Goal: Task Accomplishment & Management: Use online tool/utility

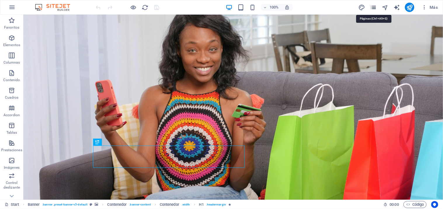
click at [374, 7] on icon "pages" at bounding box center [373, 7] width 7 height 7
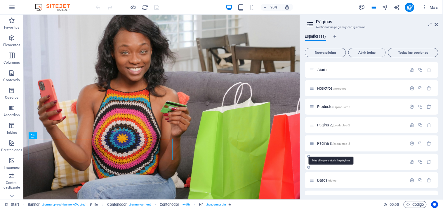
scroll to position [69, 0]
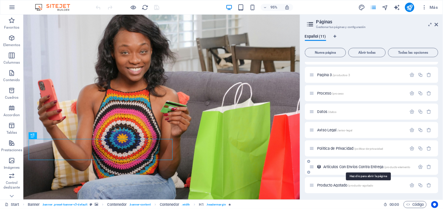
click at [338, 166] on span "Artículos Con Envíos Contra Entrega /products-elemento" at bounding box center [367, 167] width 87 height 4
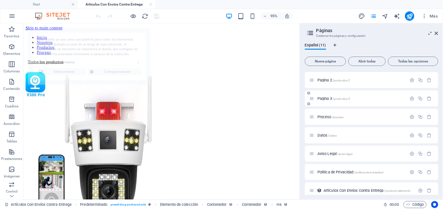
scroll to position [0, 0]
select select "68debcd7cdfffc525d0a3078"
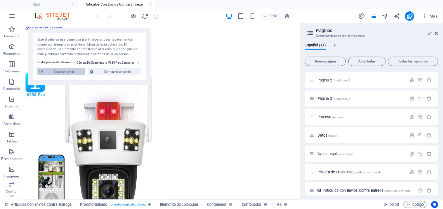
click at [65, 74] on span "Editar contenido" at bounding box center [64, 71] width 39 height 7
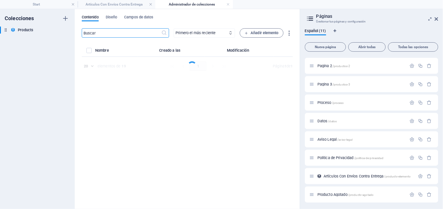
select select "Disponible"
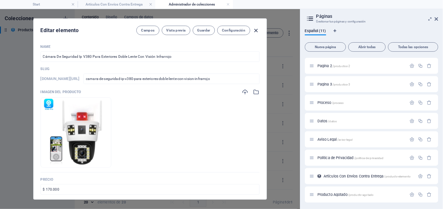
click at [256, 30] on icon "button" at bounding box center [256, 30] width 7 height 7
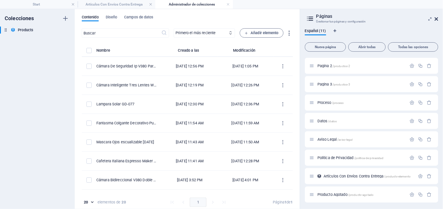
click at [436, 17] on icon at bounding box center [437, 19] width 4 height 5
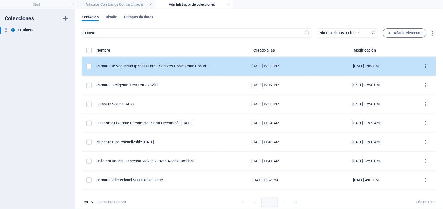
click at [424, 67] on icon "items list" at bounding box center [427, 67] width 6 height 6
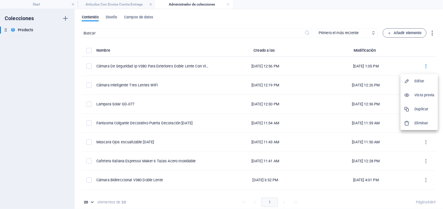
click at [420, 108] on h6 "Duplicar" at bounding box center [425, 109] width 20 height 7
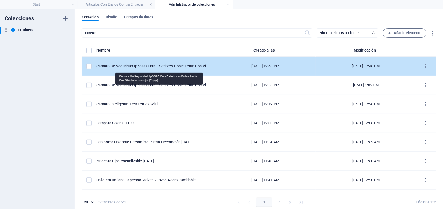
click at [169, 67] on div "Cámara De Seguridad Ip V380 Para Exteriores Doble Lente Con Visión Infrarrojo (…" at bounding box center [153, 66] width 114 height 5
select select "Disponible"
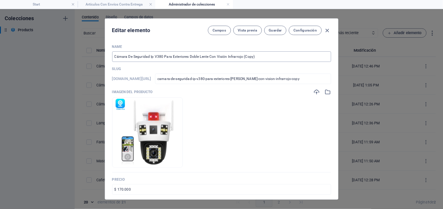
click at [264, 58] on input "Cámara De Seguridad Ip V380 Para Exteriores Doble Lente Con Visión Infrarrojo (…" at bounding box center [221, 56] width 219 height 11
paste input "Reflector Solar Portatil"
type input "Reflector Solar Portatil"
type input "reflector-solar-portatil"
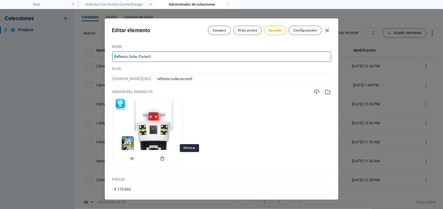
type input "Reflector Solar Portatil"
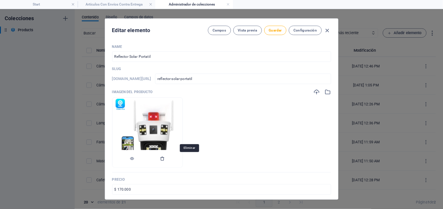
click at [165, 158] on icon "button" at bounding box center [162, 158] width 5 height 5
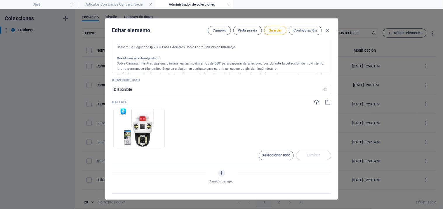
scroll to position [227, 0]
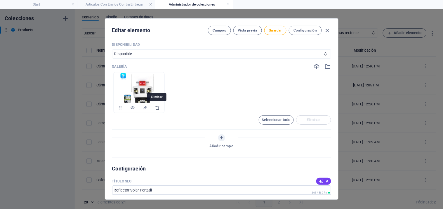
click at [157, 108] on icon "button" at bounding box center [157, 107] width 5 height 5
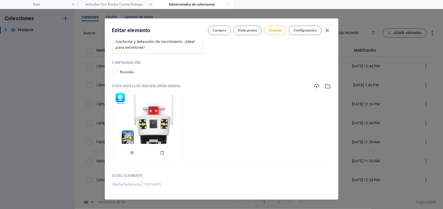
scroll to position [555, 0]
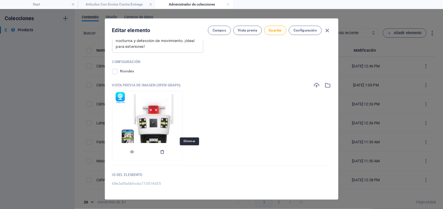
click at [165, 152] on icon "button" at bounding box center [162, 152] width 5 height 5
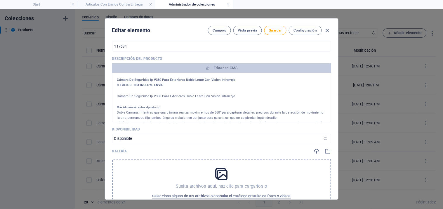
scroll to position [13, 0]
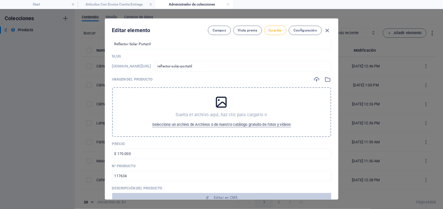
click at [282, 31] on button "Guardar" at bounding box center [275, 30] width 22 height 9
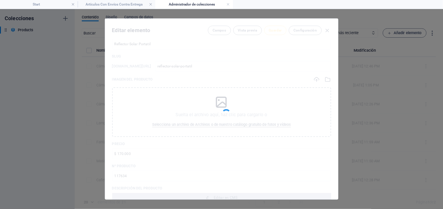
type input "reflector-solar-portatil"
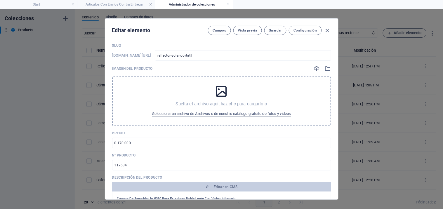
scroll to position [32, 0]
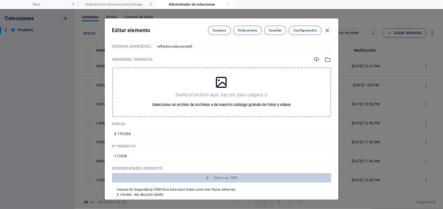
click at [216, 103] on span "Selecciona un archivo de Archivos o de nuestro catálogo gratuito de fotos y víd…" at bounding box center [221, 104] width 139 height 7
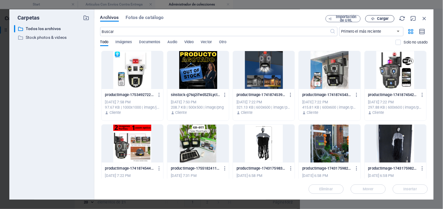
click at [381, 20] on span "Cargar" at bounding box center [383, 19] width 12 height 4
click at [382, 19] on span "Cargar" at bounding box center [383, 19] width 12 height 4
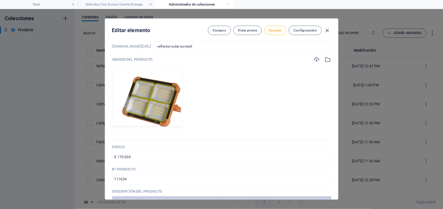
click at [273, 31] on span "Guardar" at bounding box center [275, 30] width 13 height 5
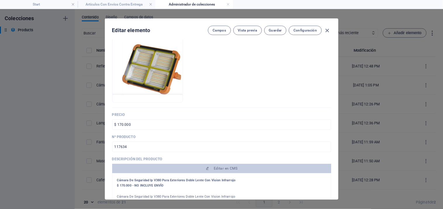
scroll to position [97, 0]
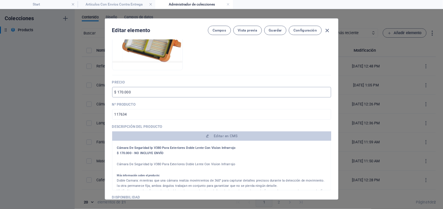
click at [137, 93] on input "$ 170.000" at bounding box center [221, 92] width 219 height 11
type input "$ 80.000"
click at [151, 117] on input "117634" at bounding box center [221, 114] width 219 height 11
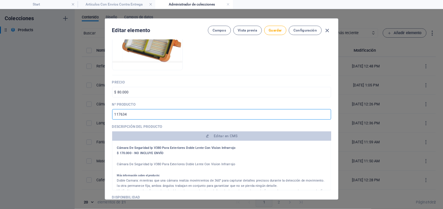
paste input "913202"
type input "1913202"
click at [275, 30] on span "Guardar" at bounding box center [275, 30] width 13 height 5
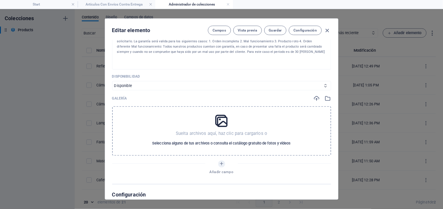
scroll to position [259, 0]
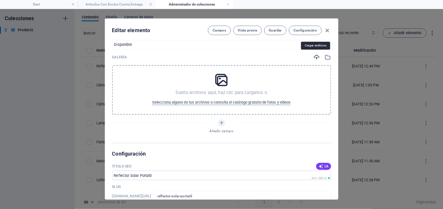
click at [315, 58] on icon "button" at bounding box center [317, 57] width 6 height 6
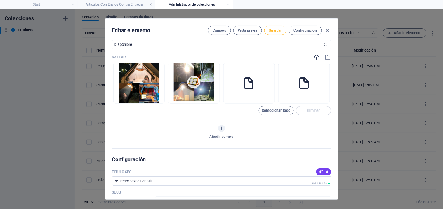
click at [276, 31] on span "Guardar" at bounding box center [275, 30] width 13 height 5
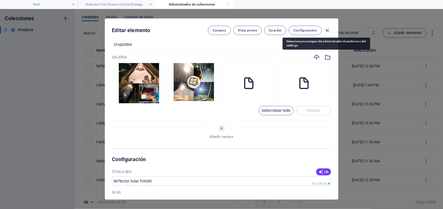
click at [328, 59] on icon "button" at bounding box center [328, 57] width 6 height 6
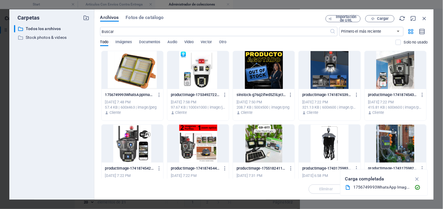
click at [144, 72] on div at bounding box center [133, 70] width 62 height 38
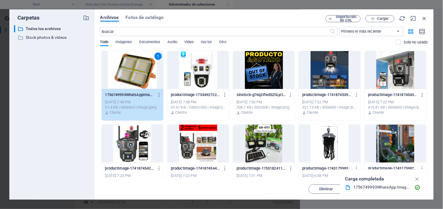
click at [144, 72] on div "1" at bounding box center [133, 70] width 62 height 38
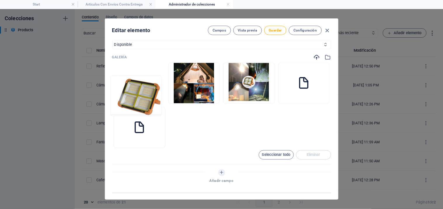
drag, startPoint x: 148, startPoint y: 123, endPoint x: 147, endPoint y: 85, distance: 37.7
click at [147, 85] on ul "Arrastra archivos aquí para cargarlos de inmediato" at bounding box center [221, 105] width 219 height 85
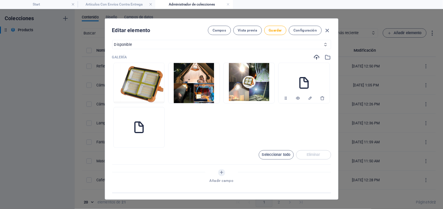
click at [301, 78] on icon at bounding box center [304, 83] width 14 height 14
click at [278, 30] on span "Guardar" at bounding box center [275, 30] width 13 height 5
click at [296, 98] on icon "button" at bounding box center [298, 98] width 5 height 5
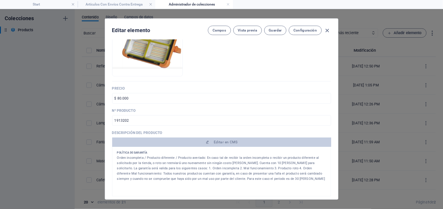
scroll to position [130, 0]
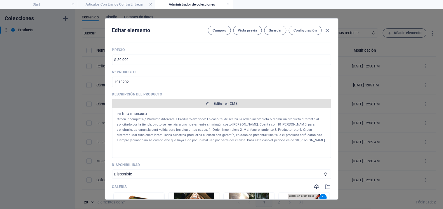
click at [225, 103] on span "Editar en CMS" at bounding box center [226, 103] width 24 height 5
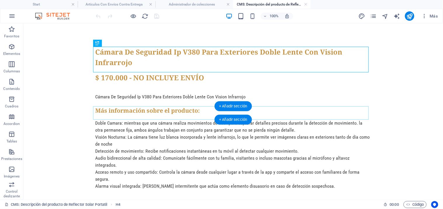
scroll to position [0, 0]
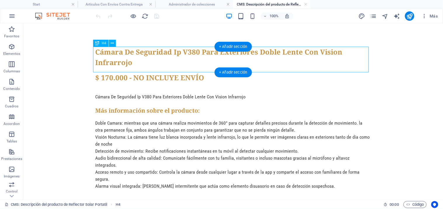
click at [131, 50] on div "Cámara De Seguridad Ip V380 Para Exteriores Doble Lente Con Vision Infrarrojo" at bounding box center [233, 59] width 276 height 26
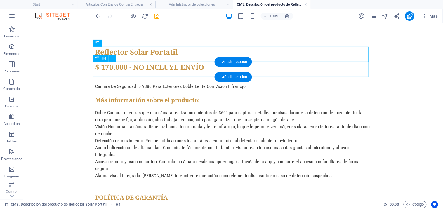
click at [106, 68] on div "$ 170.000 - NO INCLUYE ENVÍO" at bounding box center [233, 69] width 276 height 15
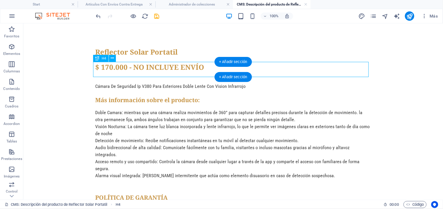
click at [106, 68] on div "$ 170.000 - NO INCLUYE ENVÍO" at bounding box center [233, 69] width 276 height 15
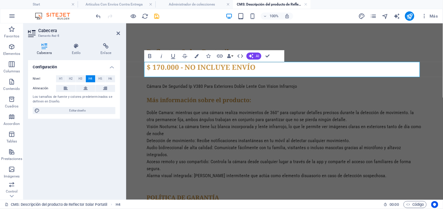
click at [159, 68] on h4 "$ 170.000 - NO INCLUYE ENVÍO" at bounding box center [285, 67] width 276 height 11
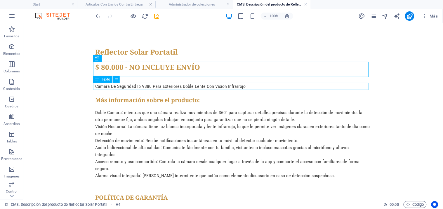
click at [160, 86] on div "Cámara De Seguridad Ip V380 Para Exteriores Doble Lente Con Vision Infrarrojo" at bounding box center [233, 86] width 276 height 7
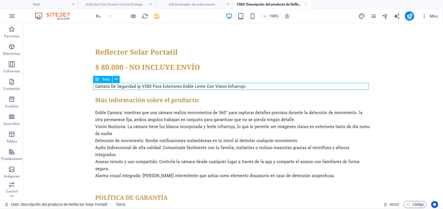
click at [160, 86] on div "Cámara De Seguridad Ip V380 Para Exteriores Doble Lente Con Vision Infrarrojo" at bounding box center [233, 86] width 276 height 7
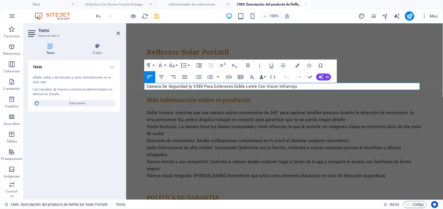
click at [211, 87] on p "Cámara De Seguridad Ip V380 Para Exteriores Doble Lente Con Vision Infrarrojo" at bounding box center [285, 86] width 276 height 7
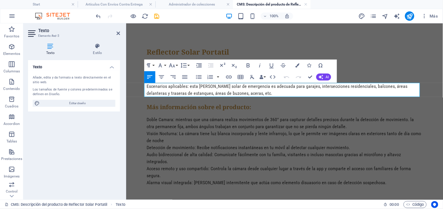
scroll to position [909, 0]
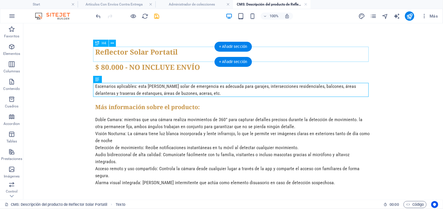
click at [138, 53] on div "Reflector Solar Portatil" at bounding box center [233, 53] width 276 height 15
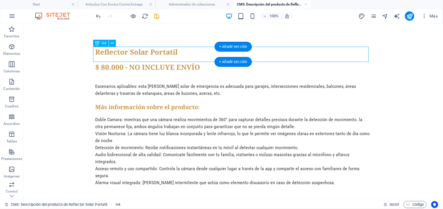
click at [138, 53] on div "Reflector Solar Portatil" at bounding box center [233, 53] width 276 height 15
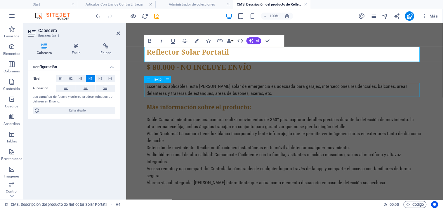
click at [178, 86] on div "Escenarios aplicables: esta [PERSON_NAME] solar de emergencia es adecuada para …" at bounding box center [285, 90] width 276 height 14
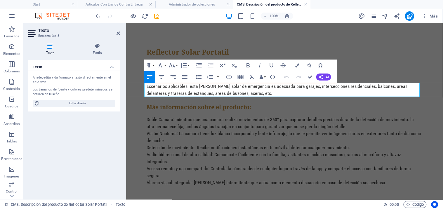
click at [147, 88] on p "Escenarios aplicables: esta [PERSON_NAME] solar de emergencia es adecuada para …" at bounding box center [285, 90] width 276 height 14
drag, startPoint x: 151, startPoint y: 87, endPoint x: 209, endPoint y: 105, distance: 60.9
click at [151, 88] on p "Escenarios aplicables: esta [PERSON_NAME] solar de emergencia es adecuada para …" at bounding box center [285, 90] width 276 height 14
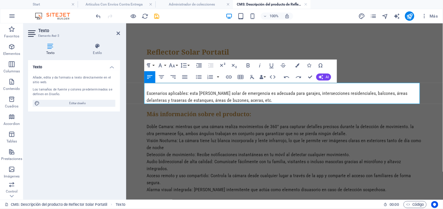
drag, startPoint x: 152, startPoint y: 91, endPoint x: 258, endPoint y: 99, distance: 106.3
click at [152, 91] on p "Escenarios aplicables: esta [PERSON_NAME] solar de emergencia es adecuada para …" at bounding box center [285, 97] width 276 height 14
click at [191, 94] on p "Escenarios aplicables: esta [PERSON_NAME] solar de emergencia es adecuada para …" at bounding box center [285, 97] width 276 height 14
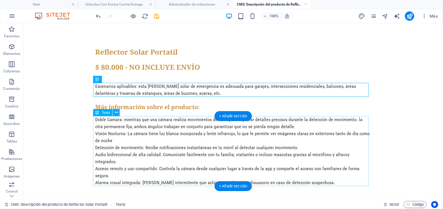
click at [179, 124] on div "Doble Camara: mientras que una cámara realiza movimientos de 360° para capturar…" at bounding box center [233, 158] width 276 height 84
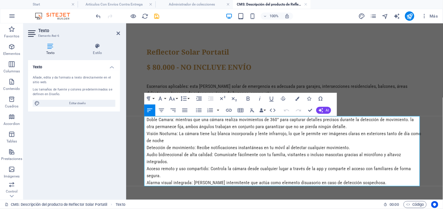
click at [199, 129] on p "Doble Camara: mientras que una cámara realiza movimientos de 360° para capturar…" at bounding box center [285, 123] width 276 height 14
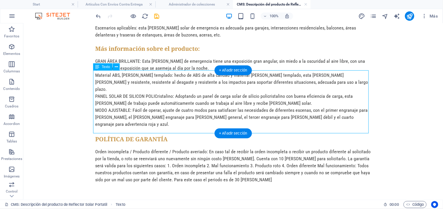
scroll to position [64, 0]
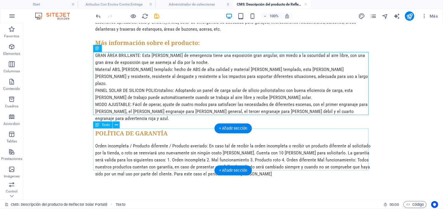
click at [178, 145] on div "Orden incompleta / Producto diferente / Producto averiado: En caso tal de recib…" at bounding box center [233, 163] width 276 height 42
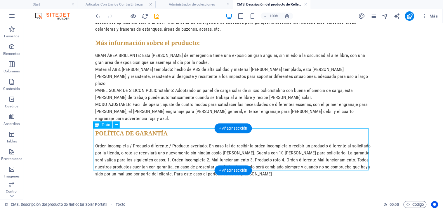
scroll to position [22, 0]
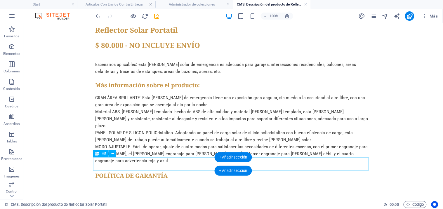
click at [176, 171] on div "POLÍTICA DE GARANTÍA" at bounding box center [233, 177] width 276 height 13
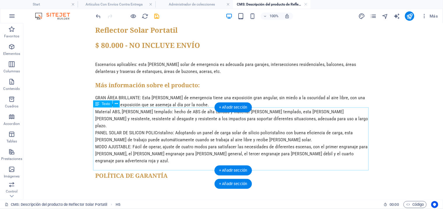
scroll to position [9, 0]
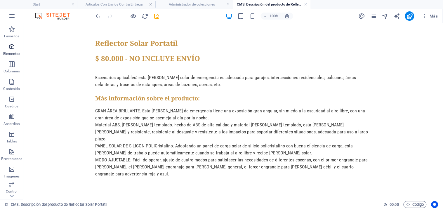
click at [12, 46] on icon "button" at bounding box center [11, 46] width 7 height 7
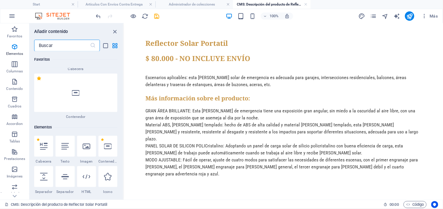
scroll to position [110, 0]
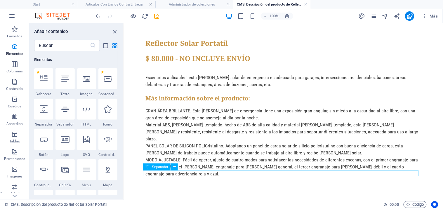
drag, startPoint x: 168, startPoint y: 166, endPoint x: 165, endPoint y: 174, distance: 8.8
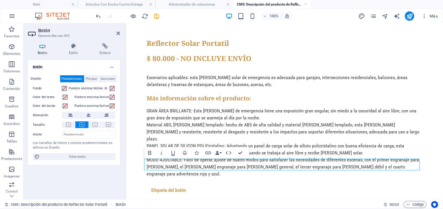
scroll to position [20, 0]
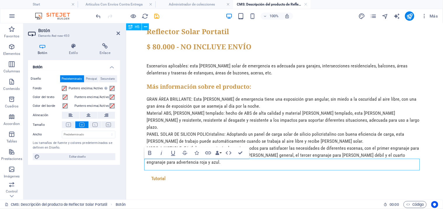
click at [270, 185] on div "Reflector Solar Portatil $ 80.000 - NO INCLUYE ENVÍO Escenarios aplicables: est…" at bounding box center [284, 108] width 285 height 211
click at [194, 12] on div "100% Más" at bounding box center [268, 15] width 346 height 9
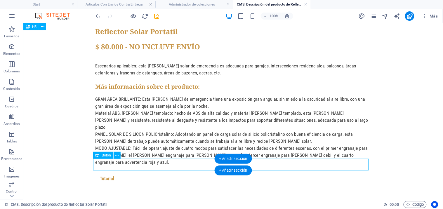
click at [127, 173] on div "Tutorial" at bounding box center [233, 179] width 276 height 12
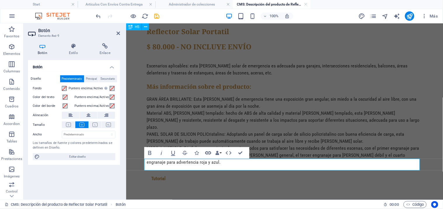
click at [208, 153] on icon "button" at bounding box center [208, 153] width 7 height 7
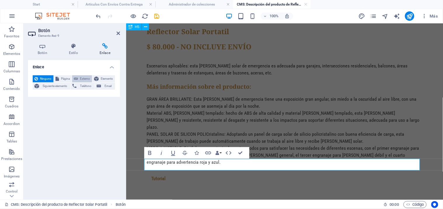
click at [82, 78] on span "Externo" at bounding box center [85, 78] width 11 height 7
select select "blank"
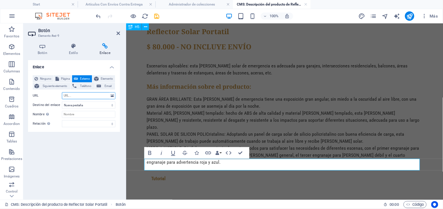
paste input "[URL][DOMAIN_NAME]"
type input "[URL][DOMAIN_NAME]"
click at [74, 115] on input "Nombre Una descripción adicional del enlace no debería ser igual al texto del e…" at bounding box center [88, 114] width 53 height 7
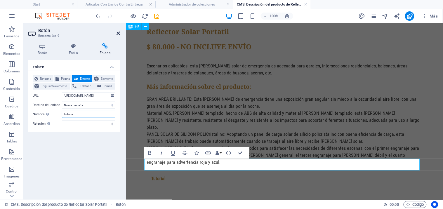
type input "Tutorial"
click at [118, 33] on icon at bounding box center [119, 33] width 4 height 5
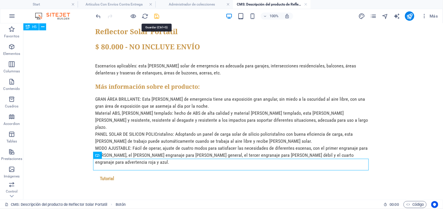
click at [158, 16] on icon "save" at bounding box center [157, 16] width 7 height 7
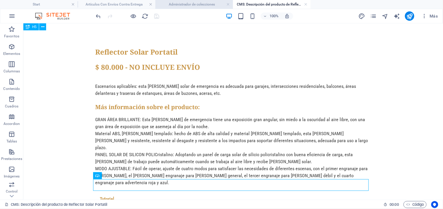
click at [202, 4] on h4 "Administrador de colecciones" at bounding box center [194, 4] width 78 height 6
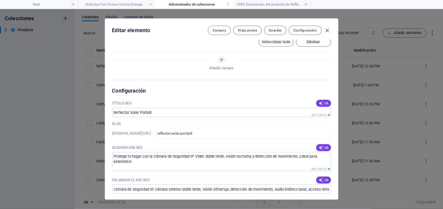
scroll to position [422, 0]
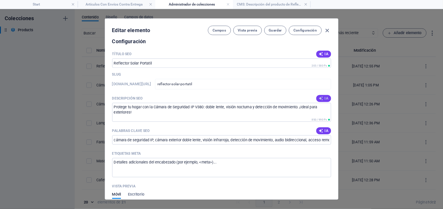
click at [320, 98] on icon "button" at bounding box center [321, 98] width 5 height 5
type textarea "Ilumina tus espacios con el Reflector Solar Portátil. Eficiente, resistente y c…"
click at [327, 131] on span "IA" at bounding box center [324, 131] width 10 height 5
type input "Reflector Solar Portátil, [PERSON_NAME] solar de emergencia, panel solar, lámpa…"
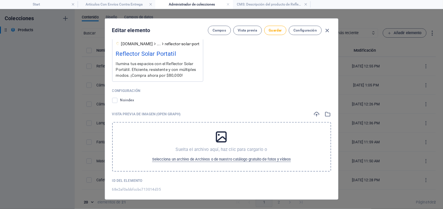
scroll to position [599, 0]
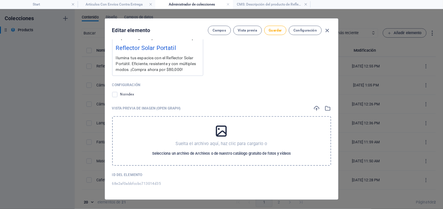
click at [256, 153] on span "Selecciona un archivo de Archivos o de nuestro catálogo gratuito de fotos y víd…" at bounding box center [221, 153] width 139 height 7
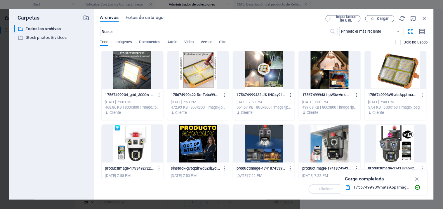
click at [385, 76] on div at bounding box center [396, 70] width 62 height 38
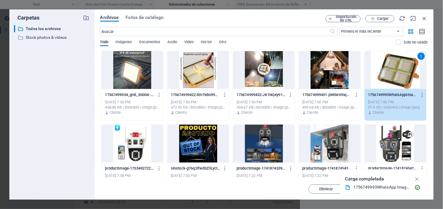
click at [385, 76] on div "1" at bounding box center [396, 70] width 62 height 38
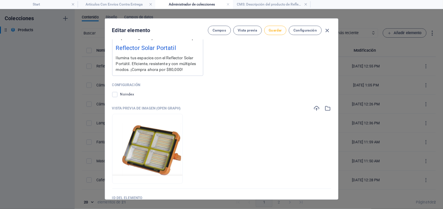
click at [275, 28] on span "Guardar" at bounding box center [275, 30] width 13 height 5
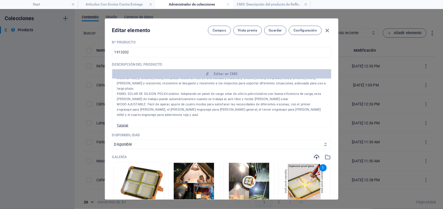
scroll to position [80, 0]
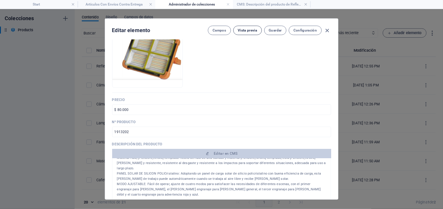
click at [249, 28] on span "Vista previa" at bounding box center [247, 30] width 19 height 5
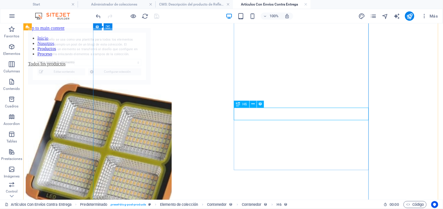
scroll to position [203, 0]
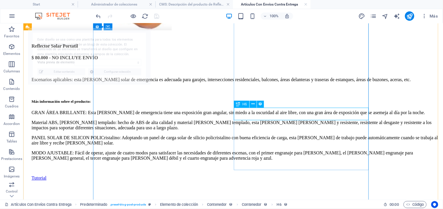
select select "68e2af0abbfccbc713014d35"
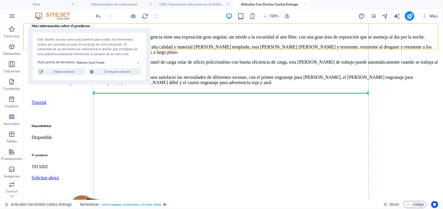
scroll to position [285, 0]
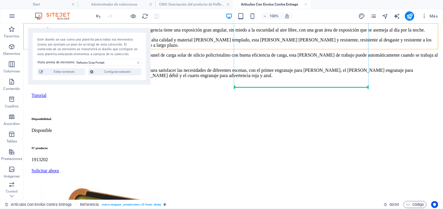
drag, startPoint x: 258, startPoint y: 25, endPoint x: 263, endPoint y: 86, distance: 60.4
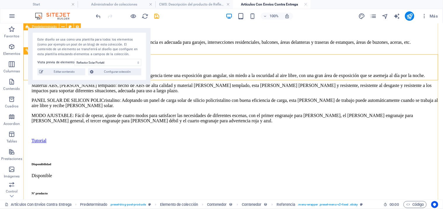
scroll to position [195, 0]
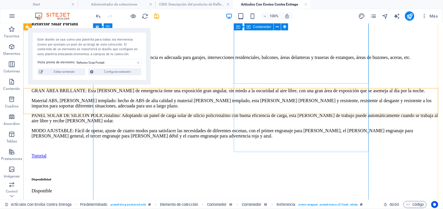
click at [249, 153] on div "Tutorial" at bounding box center [235, 155] width 409 height 5
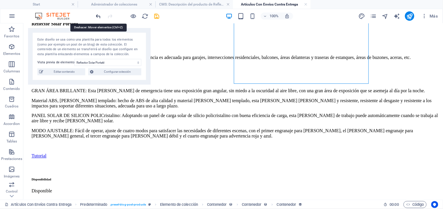
click at [98, 16] on icon "undo" at bounding box center [98, 16] width 7 height 7
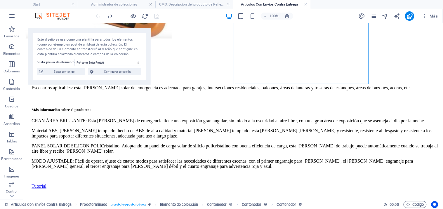
scroll to position [221, 0]
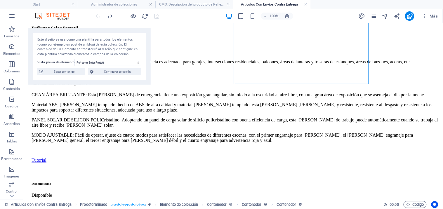
click at [98, 16] on div at bounding box center [127, 15] width 65 height 9
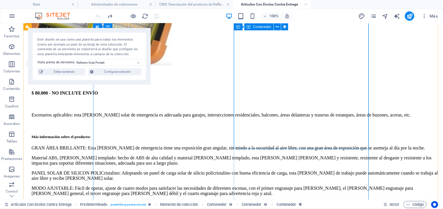
scroll to position [188, 0]
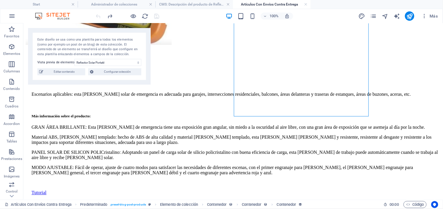
click at [264, 5] on h4 "Artículos Con Envíos Contra Entrega" at bounding box center [272, 4] width 78 height 6
click at [205, 5] on h4 "CMS: Descripción del producto de Reflector Solar Portatil" at bounding box center [194, 4] width 78 height 6
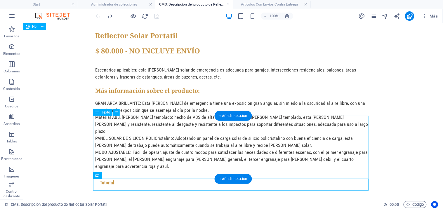
scroll to position [20, 0]
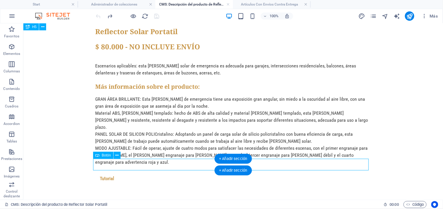
click at [145, 173] on div "Tutorial" at bounding box center [233, 179] width 276 height 12
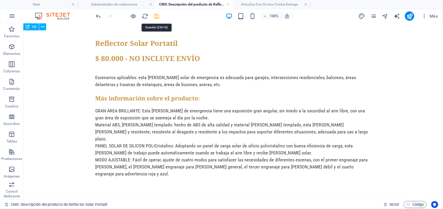
drag, startPoint x: 154, startPoint y: 13, endPoint x: 150, endPoint y: 8, distance: 6.9
click at [154, 13] on icon "save" at bounding box center [157, 16] width 7 height 7
click at [204, 4] on h4 "CMS: Descripción del producto de Reflector Solar Portatil" at bounding box center [194, 4] width 78 height 6
click at [268, 5] on h4 "Artículos Con Envíos Contra Entrega" at bounding box center [272, 4] width 78 height 6
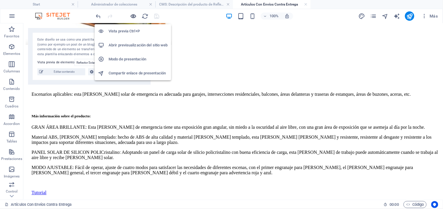
click at [133, 16] on icon "button" at bounding box center [133, 16] width 7 height 7
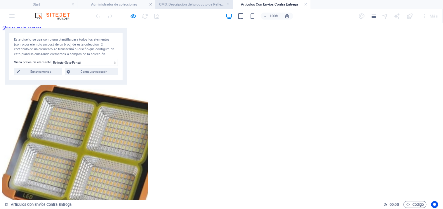
click at [202, 4] on h4 "CMS: Descripción del producto de Reflector Solar Portatil" at bounding box center [194, 4] width 78 height 6
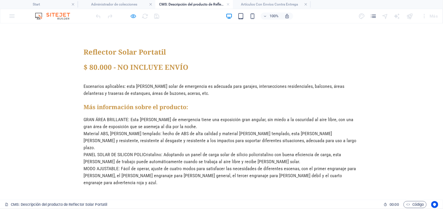
click at [133, 15] on icon "button" at bounding box center [133, 16] width 7 height 7
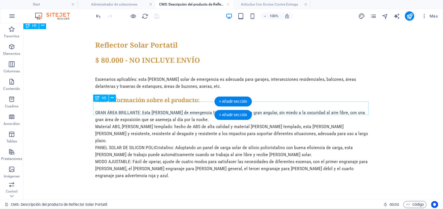
scroll to position [9, 0]
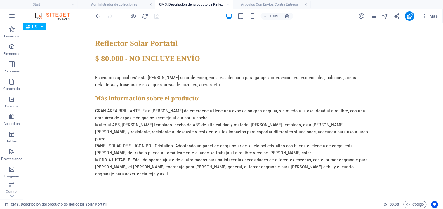
click at [207, 2] on h4 "CMS: Descripción del producto de Reflector Solar Portatil" at bounding box center [194, 4] width 78 height 6
click at [263, 6] on h4 "Artículos Con Envíos Contra Entrega" at bounding box center [272, 4] width 78 height 6
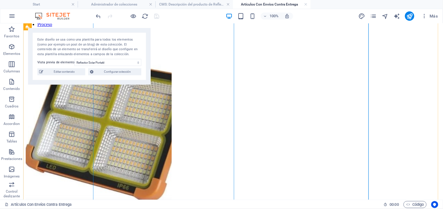
scroll to position [162, 0]
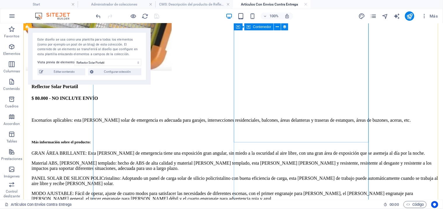
click at [251, 151] on div "GRAN ÁREA BRILLANTE: Esta [PERSON_NAME] de emergencia tiene una exposición gran…" at bounding box center [235, 181] width 409 height 61
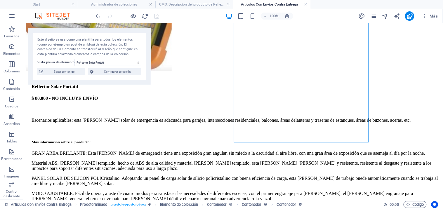
drag, startPoint x: 75, startPoint y: 70, endPoint x: 303, endPoint y: 114, distance: 232.2
click at [75, 70] on span "Editar contenido" at bounding box center [64, 71] width 39 height 7
type input "reflector-solar-portatil"
type textarea "Ilumina tus espacios con el Reflector Solar Portátil. Eficiente, resistente y c…"
type input "Reflector Solar Portátil, [PERSON_NAME] solar de emergencia, panel solar, lámpa…"
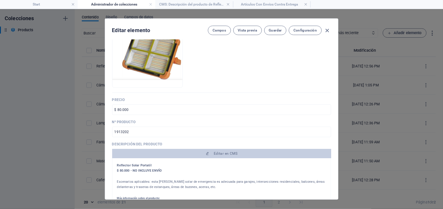
scroll to position [177, 0]
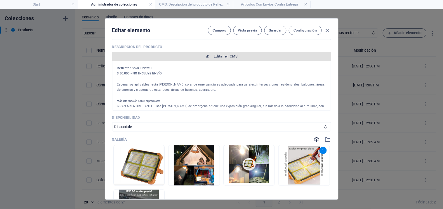
click at [223, 54] on span "Editar en CMS" at bounding box center [226, 56] width 24 height 5
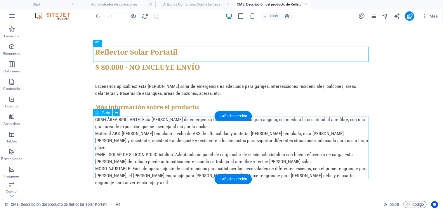
scroll to position [9, 0]
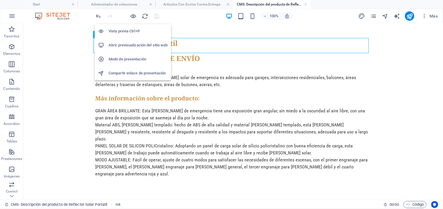
click at [124, 31] on h6 "Vista previa Ctrl+P" at bounding box center [138, 31] width 59 height 7
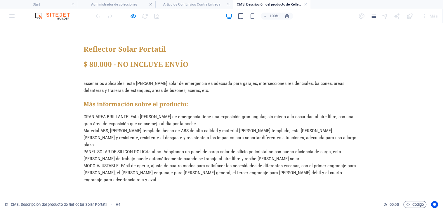
scroll to position [0, 0]
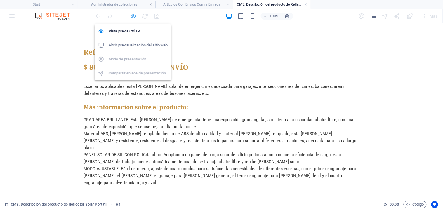
click at [133, 16] on icon "button" at bounding box center [133, 16] width 7 height 7
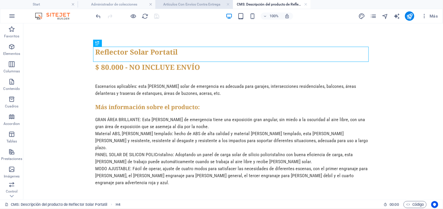
click at [197, 4] on h4 "Artículos Con Envíos Contra Entrega" at bounding box center [194, 4] width 78 height 6
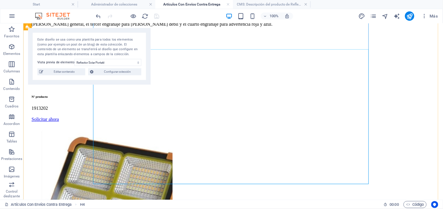
scroll to position [305, 0]
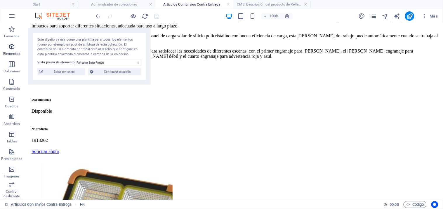
click at [11, 49] on icon "button" at bounding box center [11, 46] width 7 height 7
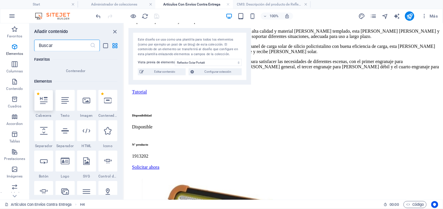
scroll to position [110, 0]
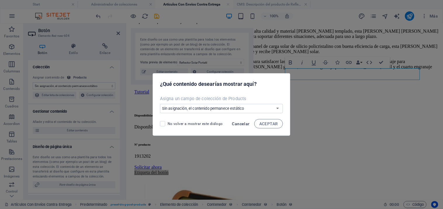
click at [240, 124] on span "Cancelar" at bounding box center [241, 124] width 18 height 5
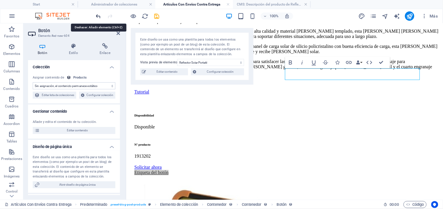
click at [98, 16] on icon "undo" at bounding box center [98, 16] width 7 height 7
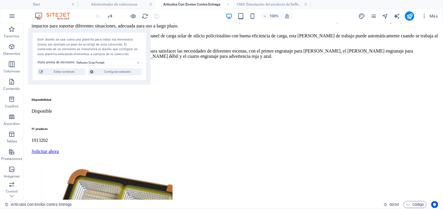
click at [196, 7] on h4 "Artículos Con Envíos Contra Entrega" at bounding box center [194, 4] width 78 height 6
click at [200, 2] on h4 "Artículos Con Envíos Contra Entrega" at bounding box center [194, 4] width 78 height 6
click at [255, 3] on h4 "CMS: Descripción del producto de Reflector Solar Portatil" at bounding box center [272, 4] width 78 height 6
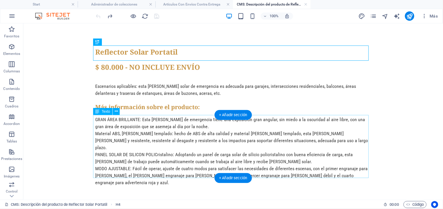
scroll to position [9, 0]
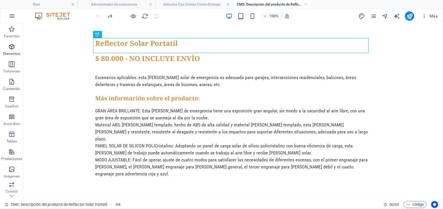
click at [11, 50] on icon "button" at bounding box center [11, 46] width 7 height 7
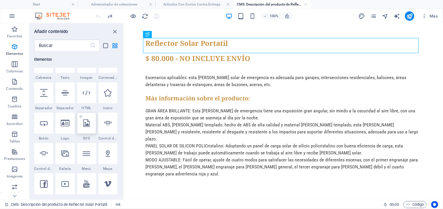
scroll to position [130, 0]
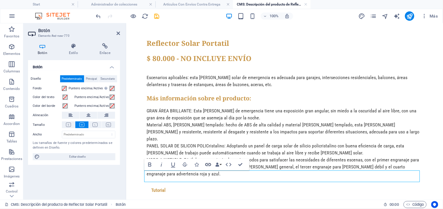
click at [208, 165] on icon "button" at bounding box center [208, 164] width 6 height 3
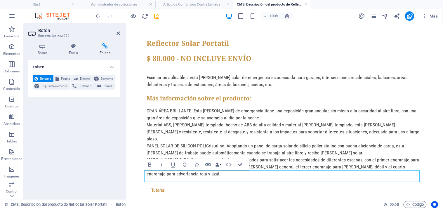
click at [104, 48] on icon at bounding box center [105, 46] width 30 height 6
drag, startPoint x: 85, startPoint y: 80, endPoint x: 77, endPoint y: 103, distance: 24.3
click at [85, 80] on span "Externo" at bounding box center [85, 78] width 11 height 7
select select "blank"
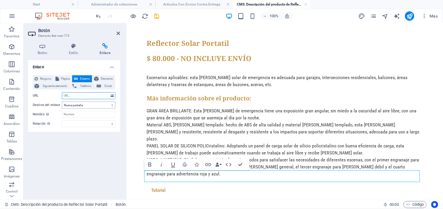
paste input "[URL][DOMAIN_NAME]"
type input "[URL][DOMAIN_NAME]"
click at [119, 33] on icon at bounding box center [119, 33] width 4 height 5
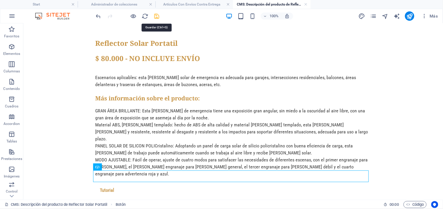
click at [157, 17] on icon "save" at bounding box center [157, 16] width 7 height 7
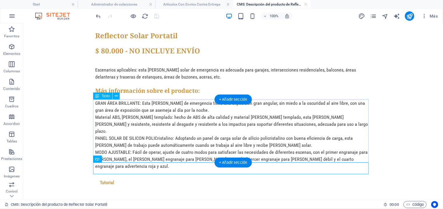
scroll to position [20, 0]
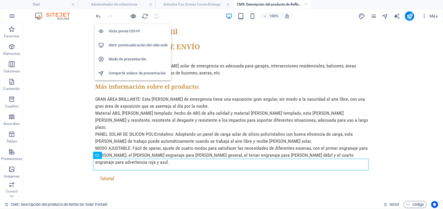
click at [133, 15] on icon "button" at bounding box center [133, 16] width 7 height 7
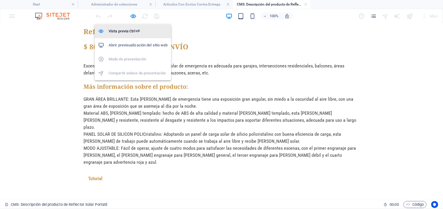
click at [127, 32] on h6 "Vista previa Ctrl+P" at bounding box center [138, 31] width 59 height 7
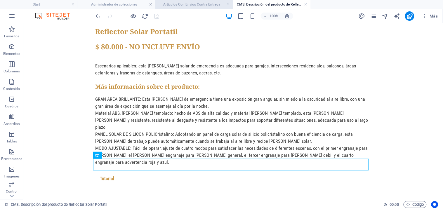
click at [197, 6] on h4 "Artículos Con Envíos Contra Entrega" at bounding box center [194, 4] width 78 height 6
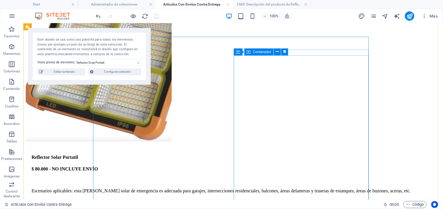
scroll to position [32, 0]
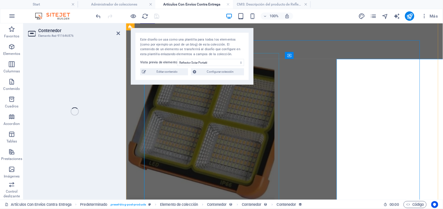
select select "product_description"
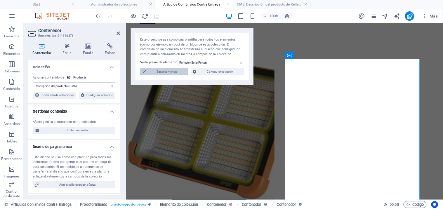
click at [165, 74] on span "Editar contenido" at bounding box center [167, 71] width 39 height 7
type input "reflector-solar-portatil"
type textarea "Ilumina tus espacios con el Reflector Solar Portátil. Eficiente, resistente y c…"
type input "Reflector Solar Portátil, [PERSON_NAME] solar de emergencia, panel solar, lámpa…"
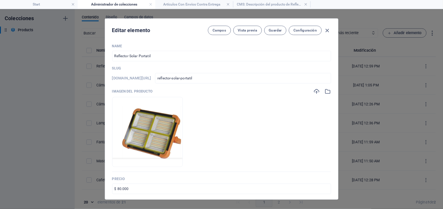
scroll to position [0, 0]
click at [151, 56] on input "Reflector Solar Portatil" at bounding box center [221, 56] width 219 height 11
click at [327, 29] on icon "button" at bounding box center [327, 30] width 7 height 7
type input "reflector-solar-portatil"
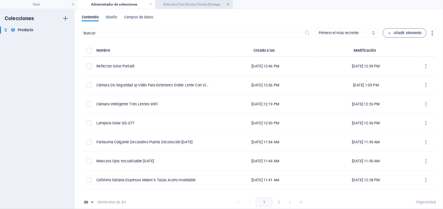
click at [229, 4] on link at bounding box center [229, 5] width 4 height 6
click at [135, 6] on h4 "Administrador de colecciones" at bounding box center [117, 4] width 78 height 6
click at [150, 4] on link at bounding box center [151, 5] width 4 height 6
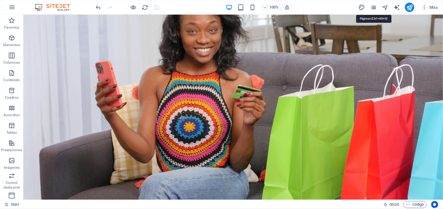
click at [372, 8] on icon "pages" at bounding box center [373, 7] width 7 height 7
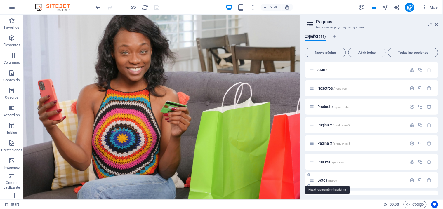
click at [323, 180] on span "Datos /datos" at bounding box center [328, 180] width 20 height 4
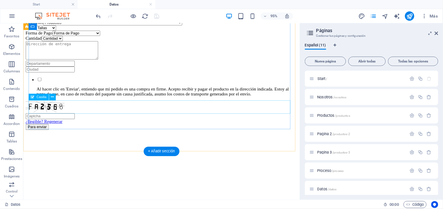
scroll to position [195, 0]
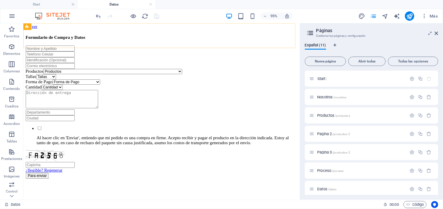
click at [93, 1] on div at bounding box center [168, 1] width 287 height 0
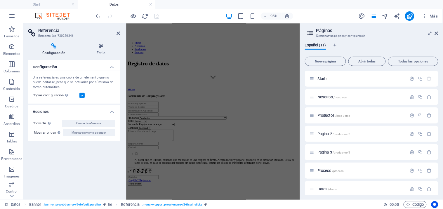
scroll to position [258, 0]
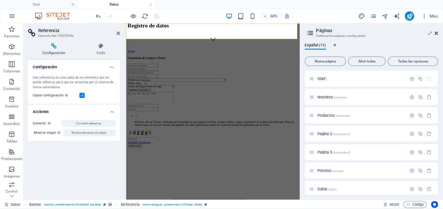
click at [438, 34] on icon at bounding box center [437, 33] width 4 height 5
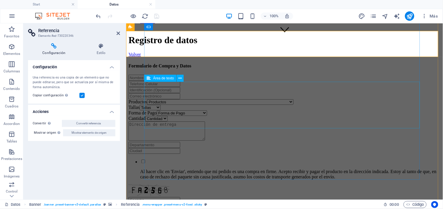
scroll to position [124, 0]
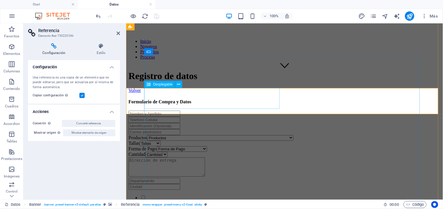
click at [184, 135] on div "Productos Productos Colgante de [PERSON_NAME] Energética Café con té negro Café…" at bounding box center [284, 138] width 312 height 6
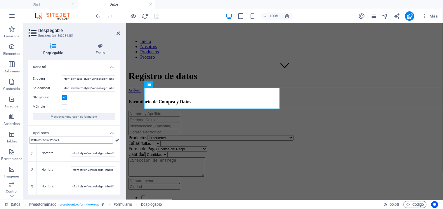
type input "Reflector Solar Portatil"
click at [154, 15] on icon "save" at bounding box center [157, 16] width 7 height 7
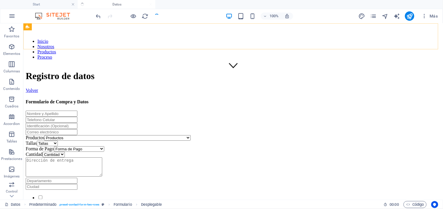
checkbox input "false"
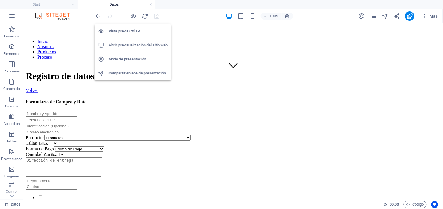
click at [126, 46] on h6 "Abrir previsualización del sitio web" at bounding box center [138, 45] width 59 height 7
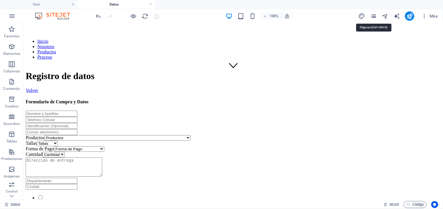
click at [374, 15] on icon "pages" at bounding box center [373, 16] width 7 height 7
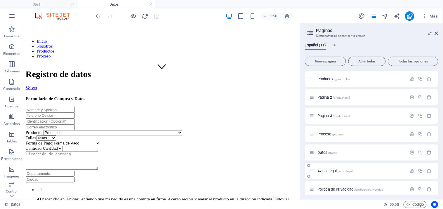
scroll to position [77, 0]
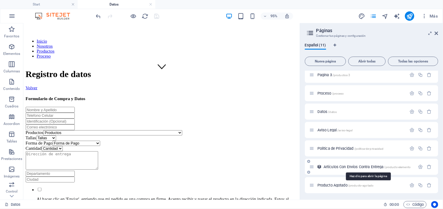
click at [345, 167] on span "Artículos Con Envíos Contra Entrega /products-elemento" at bounding box center [367, 167] width 87 height 4
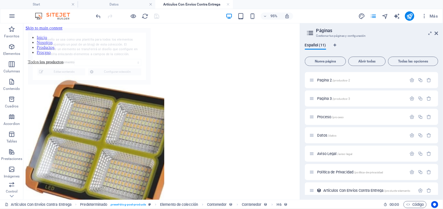
scroll to position [0, 0]
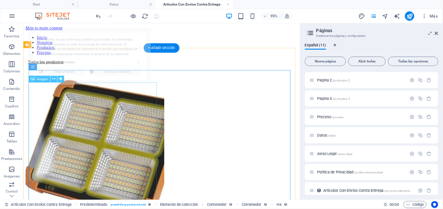
select select "68e2af0abbfccbc713014d35"
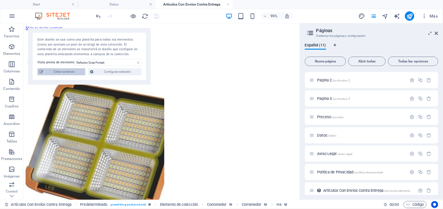
click at [69, 72] on span "Editar contenido" at bounding box center [64, 71] width 39 height 7
select select "Disponible"
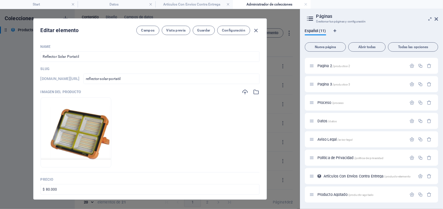
drag, startPoint x: 255, startPoint y: 30, endPoint x: 142, endPoint y: 65, distance: 118.2
click at [255, 30] on icon "button" at bounding box center [256, 30] width 7 height 7
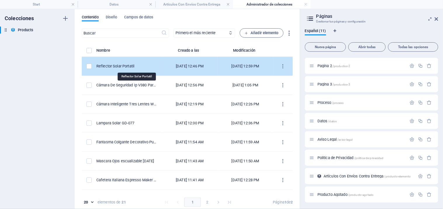
click at [136, 66] on div "Reflector Solar Portatil" at bounding box center [126, 66] width 61 height 5
select select "Disponible"
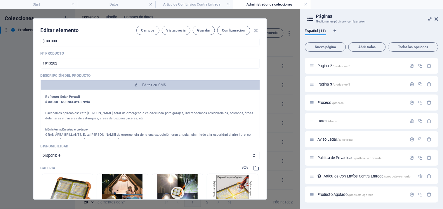
scroll to position [65, 0]
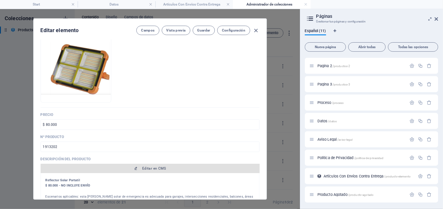
click at [152, 167] on span "Editar en CMS" at bounding box center [154, 168] width 24 height 5
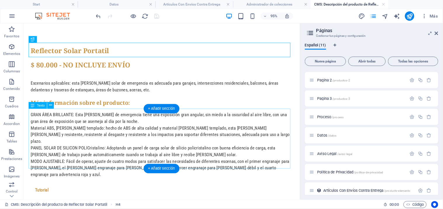
scroll to position [11, 0]
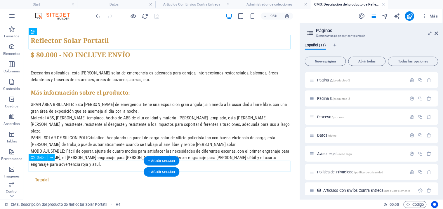
click at [46, 182] on div "Tutorial" at bounding box center [169, 188] width 276 height 12
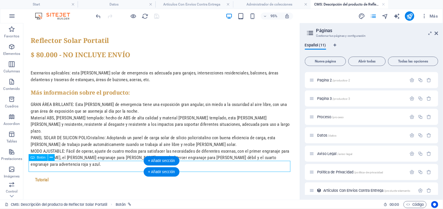
click at [46, 182] on div "Tutorial" at bounding box center [169, 188] width 276 height 12
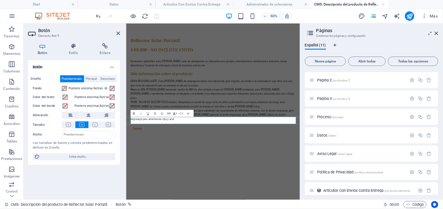
scroll to position [0, 0]
click at [106, 48] on icon at bounding box center [105, 46] width 30 height 6
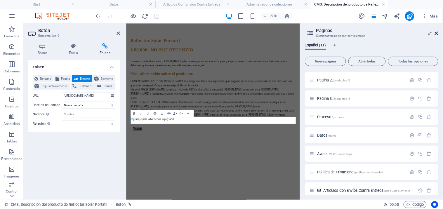
click at [437, 32] on icon at bounding box center [437, 33] width 4 height 5
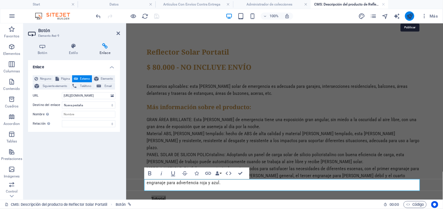
click at [410, 17] on icon "publish" at bounding box center [410, 16] width 7 height 7
